Goal: Navigation & Orientation: Go to known website

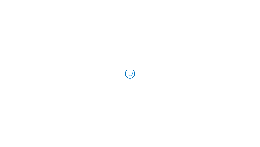
click at [130, 73] on div "Loading..." at bounding box center [129, 73] width 13 height 13
click at [129, 73] on div "Loading..." at bounding box center [130, 73] width 10 height 10
click at [130, 73] on div "Loading..." at bounding box center [130, 74] width 14 height 14
click at [129, 73] on div "Loading..." at bounding box center [130, 74] width 14 height 14
